Goal: Information Seeking & Learning: Learn about a topic

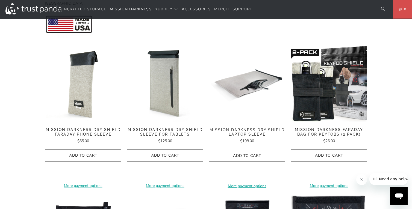
scroll to position [254, 0]
click at [95, 118] on div "**********" at bounding box center [83, 116] width 76 height 142
click at [360, 131] on div "Mission Darkness Faraday Bag for Keyfobs (2 pack) $26.00" at bounding box center [329, 135] width 76 height 17
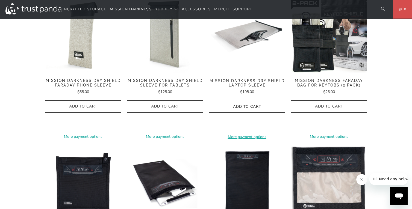
scroll to position [304, 0]
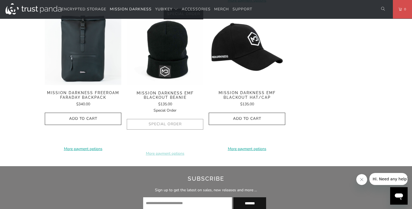
scroll to position [895, 0]
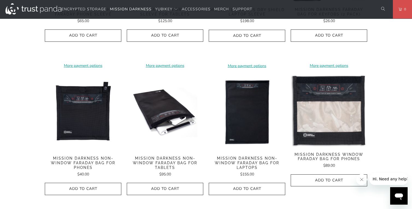
scroll to position [374, 0]
click at [253, 156] on span "Mission Darkness Non-Window Faraday Bag for Laptops" at bounding box center [247, 163] width 76 height 14
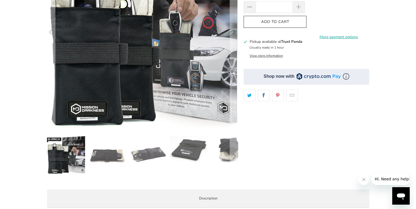
scroll to position [112, 0]
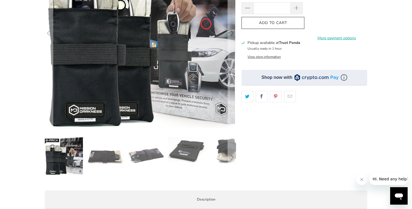
click at [95, 118] on img at bounding box center [220, 113] width 350 height 350
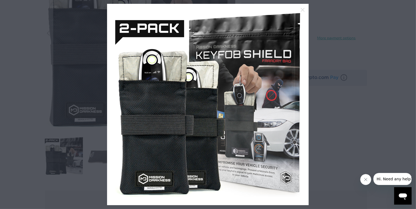
click at [95, 118] on div at bounding box center [208, 104] width 416 height 209
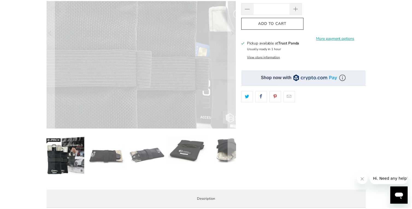
scroll to position [32, 0]
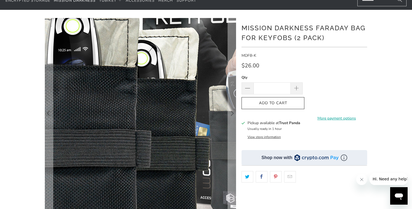
click at [397, 132] on div at bounding box center [206, 156] width 412 height 276
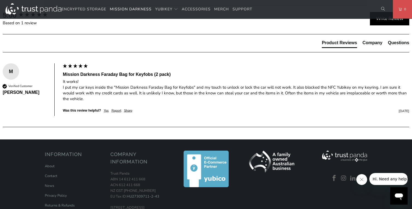
scroll to position [315, 0]
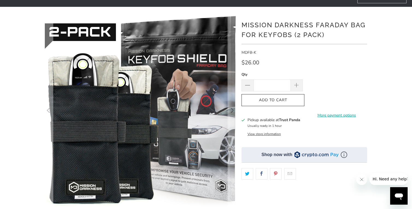
scroll to position [0, 0]
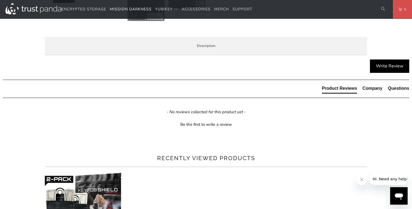
scroll to position [281, 0]
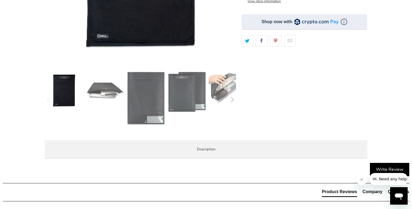
scroll to position [168, 0]
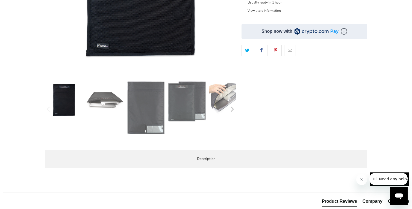
click at [234, 110] on icon "Next" at bounding box center [231, 109] width 5 height 34
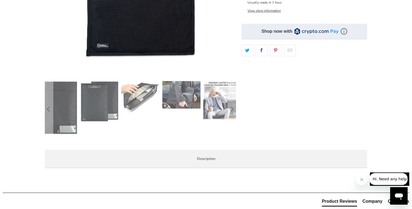
click at [236, 110] on div at bounding box center [206, 27] width 328 height 291
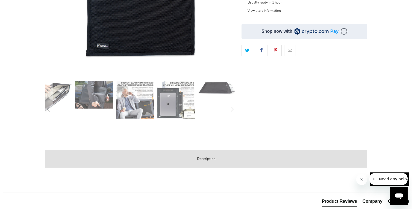
click at [227, 150] on label "Description" at bounding box center [206, 159] width 322 height 18
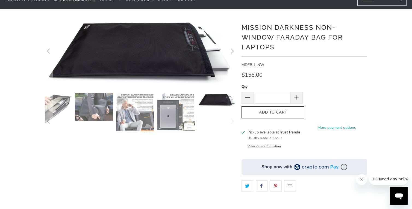
scroll to position [31, 0]
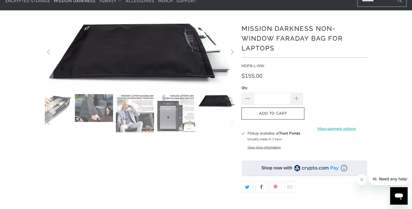
click at [173, 86] on div at bounding box center [140, 52] width 191 height 67
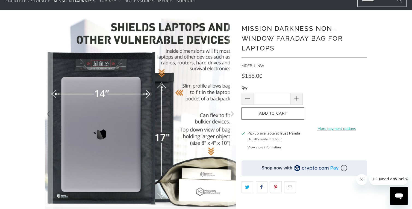
click at [393, 102] on div "*" at bounding box center [206, 164] width 412 height 291
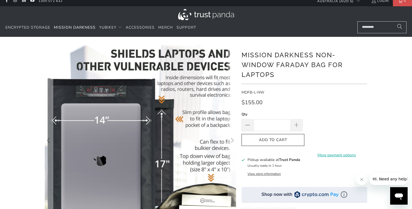
scroll to position [0, 0]
